Goal: Task Accomplishment & Management: Manage account settings

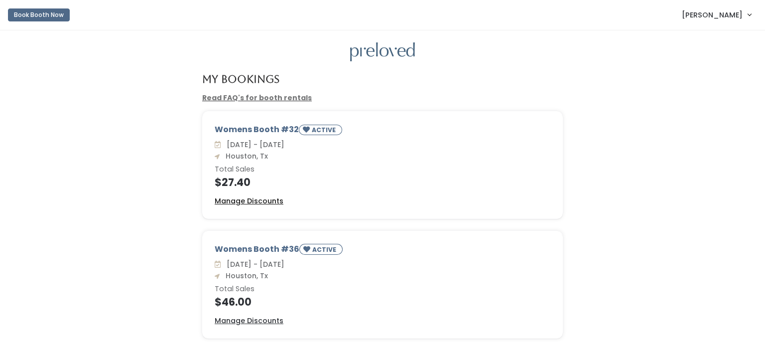
click at [226, 204] on u "Manage Discounts" at bounding box center [249, 201] width 69 height 10
